Goal: Transaction & Acquisition: Download file/media

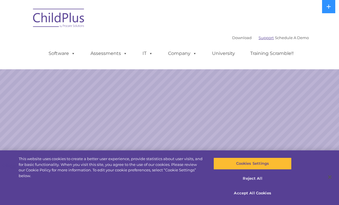
select select "MEDIUM"
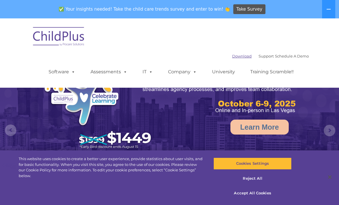
click at [235, 58] on link "Download" at bounding box center [242, 56] width 20 height 5
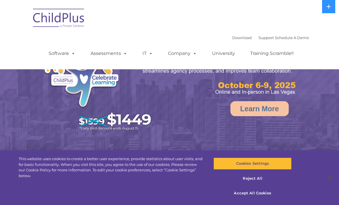
select select "MEDIUM"
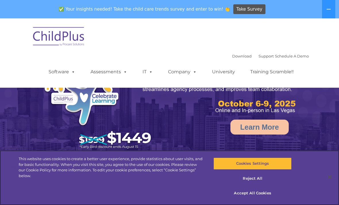
click at [232, 39] on div "Download Support | Schedule A Demo  MENU MENU Software ChildPlus: The original…" at bounding box center [169, 53] width 279 height 61
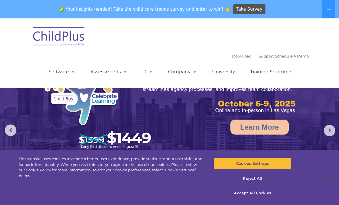
click at [232, 62] on ul "Software ChildPlus: The original and most widely-used Head Start data managemen…" at bounding box center [173, 71] width 272 height 23
click at [232, 59] on div "Download Support | Schedule A Demo " at bounding box center [270, 56] width 77 height 9
click at [233, 54] on link "Download" at bounding box center [242, 56] width 20 height 5
click at [233, 56] on link "Download" at bounding box center [242, 56] width 20 height 5
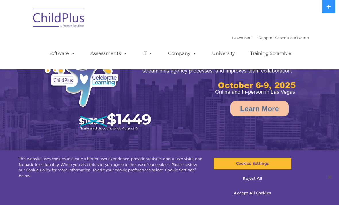
select select "MEDIUM"
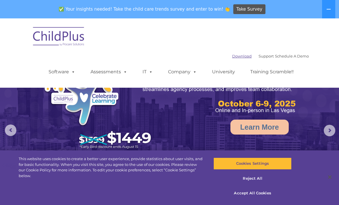
click at [235, 55] on link "Download" at bounding box center [242, 56] width 20 height 5
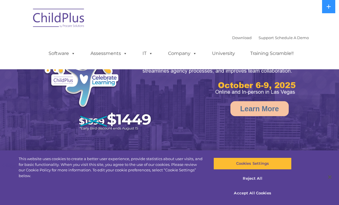
select select "MEDIUM"
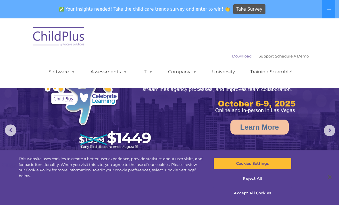
click at [232, 55] on link "Download" at bounding box center [242, 56] width 20 height 5
